Goal: Task Accomplishment & Management: Use online tool/utility

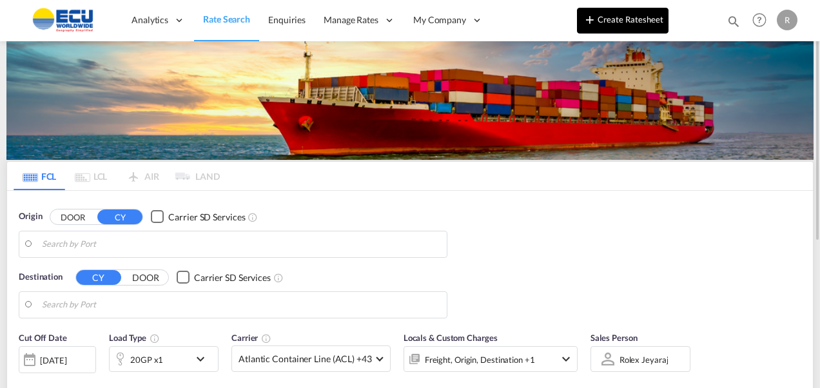
click at [625, 18] on button "Create Ratesheet" at bounding box center [623, 21] width 92 height 26
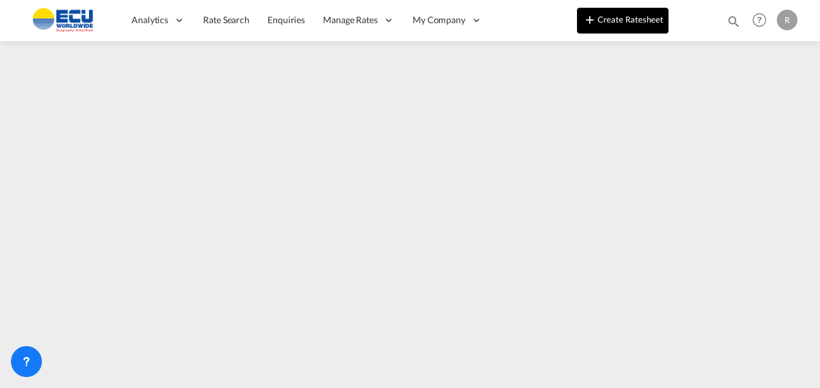
click at [617, 19] on button "Create Ratesheet" at bounding box center [623, 21] width 92 height 26
